Goal: Transaction & Acquisition: Purchase product/service

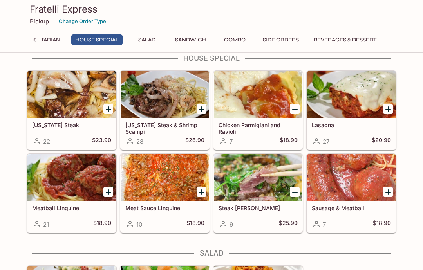
scroll to position [884, 0]
click at [244, 174] on div at bounding box center [258, 177] width 88 height 47
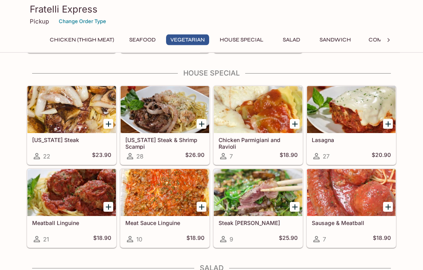
scroll to position [869, 0]
click at [145, 114] on div at bounding box center [165, 109] width 88 height 47
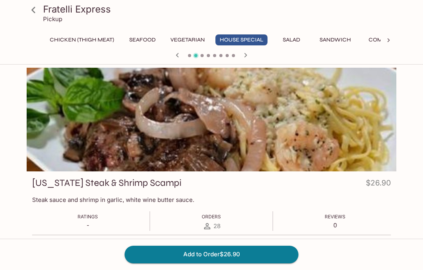
click at [30, 10] on icon at bounding box center [34, 10] width 14 height 14
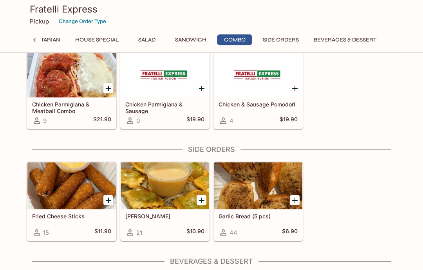
scroll to position [1403, 0]
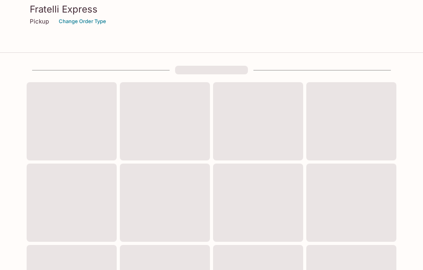
scroll to position [297, 0]
